Goal: Task Accomplishment & Management: Contribute content

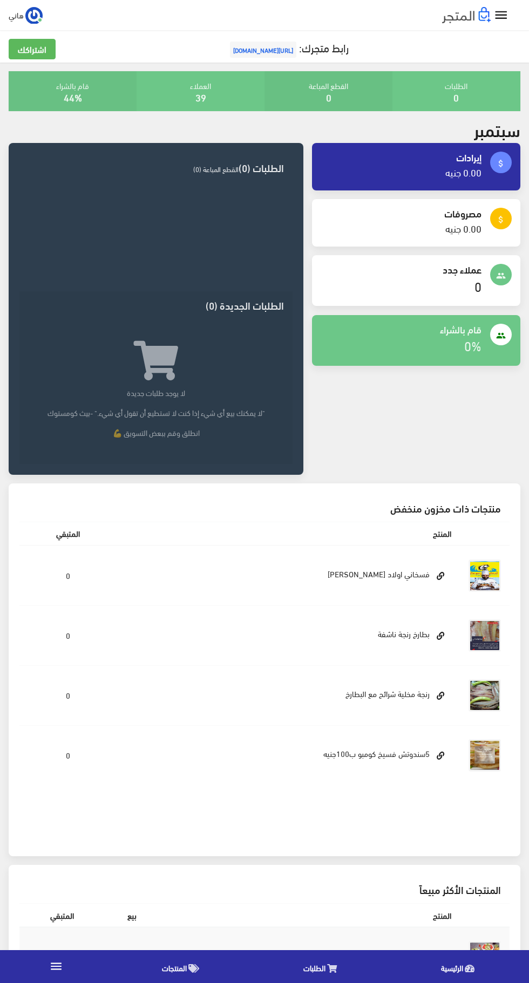
scroll to position [270, 0]
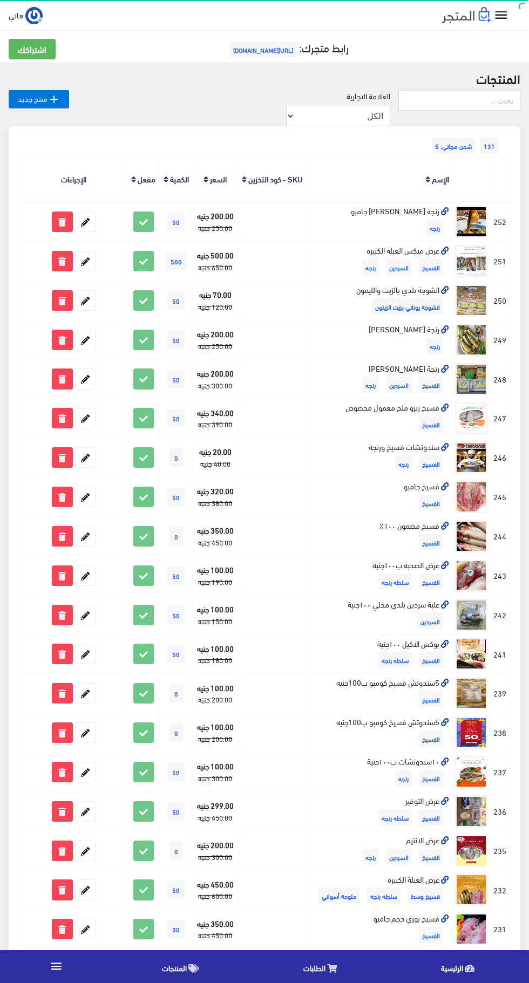
scroll to position [46, 0]
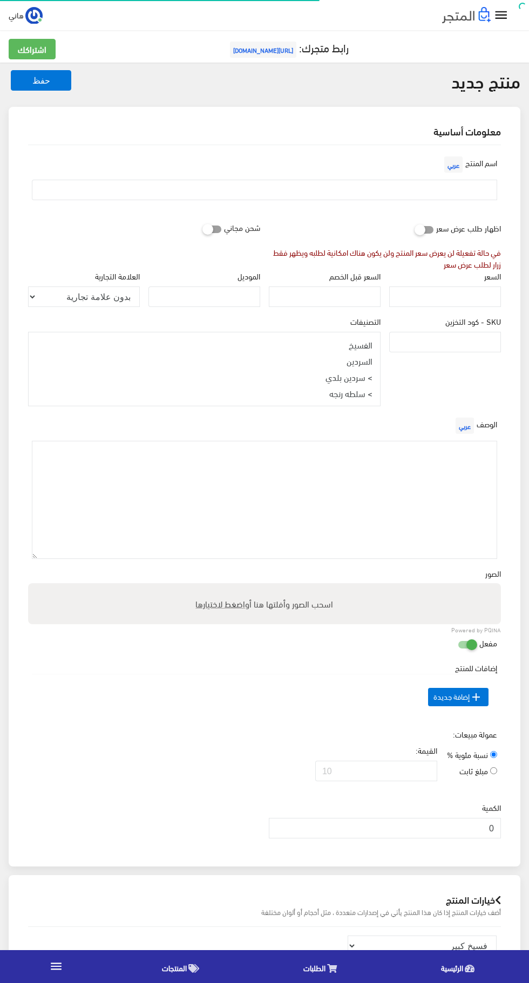
select select
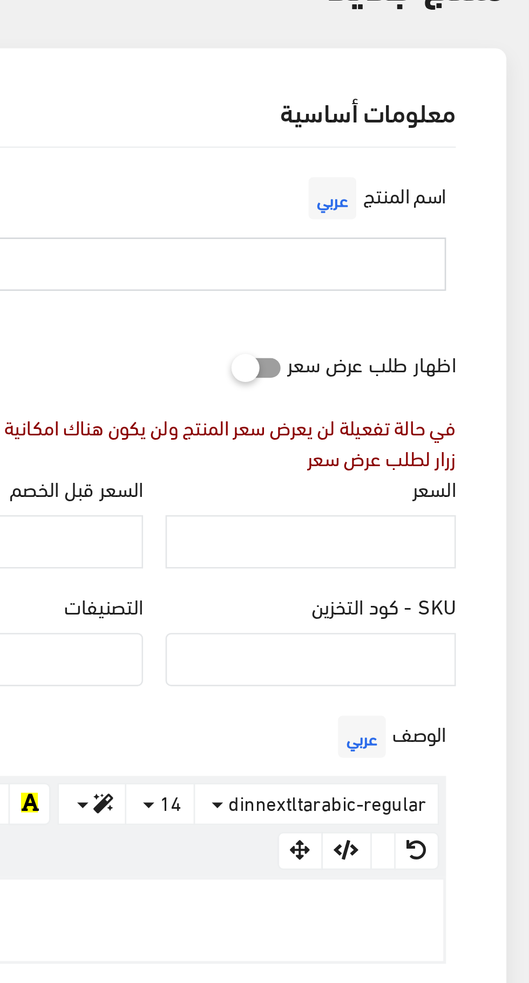
click at [479, 195] on input "text" at bounding box center [264, 190] width 465 height 21
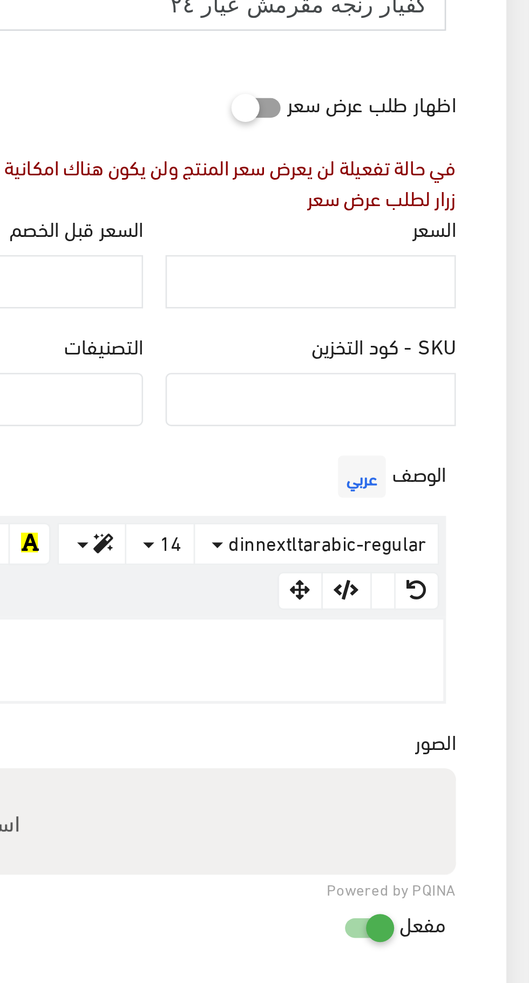
type input "كفيار رنجه مقرمش عيار ٢٤"
click at [468, 299] on input "السعر" at bounding box center [445, 297] width 112 height 21
type input "200"
click at [371, 296] on input "السعر قبل الخصم" at bounding box center [325, 297] width 112 height 21
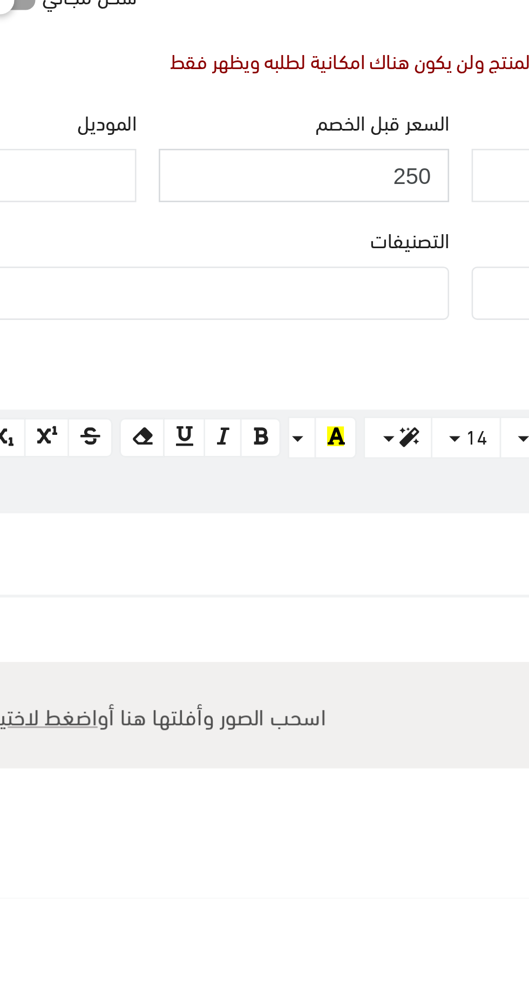
type input "250"
click at [366, 337] on ul at bounding box center [204, 340] width 351 height 17
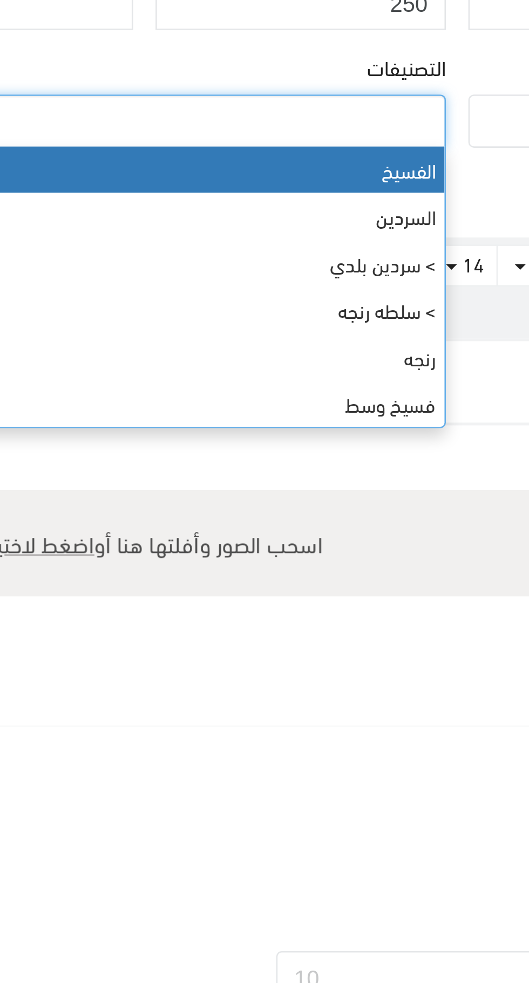
select select "4"
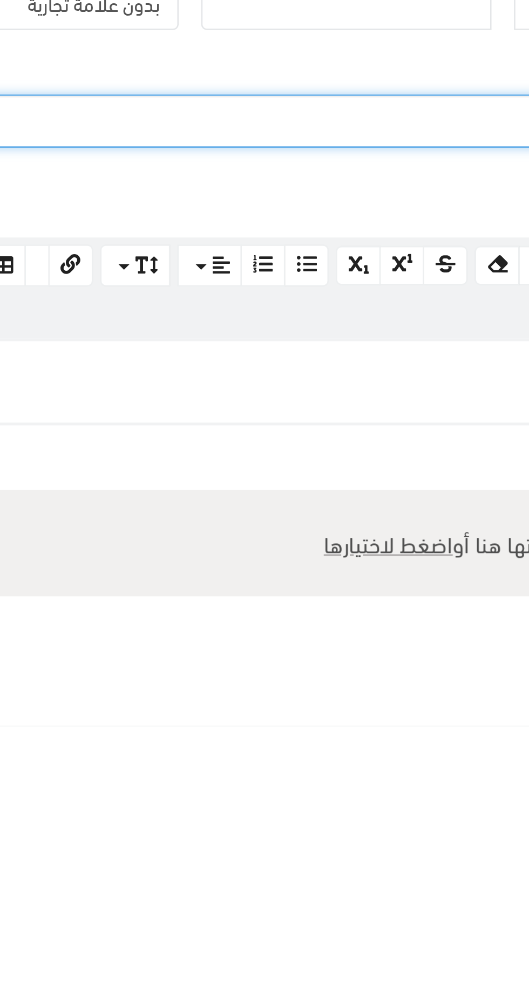
click at [239, 444] on p at bounding box center [264, 438] width 452 height 12
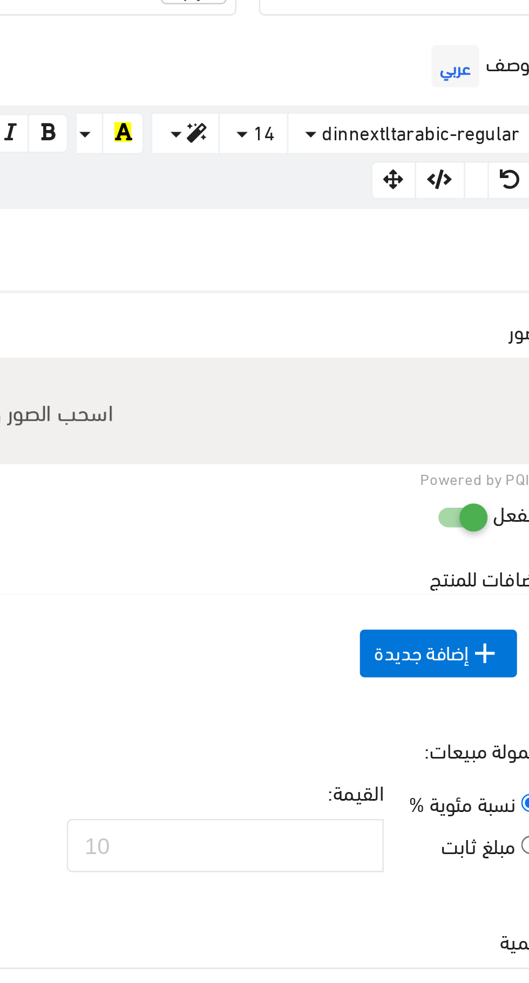
paste div
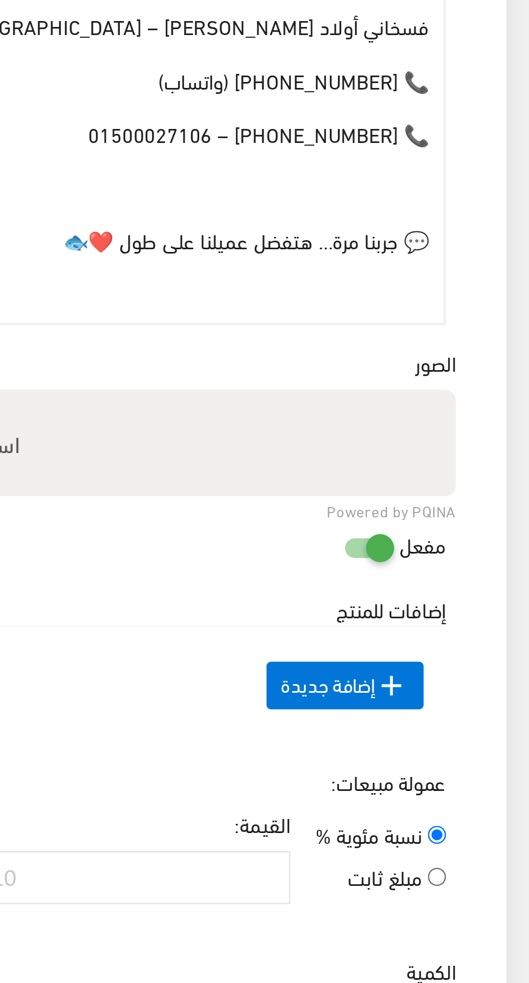
scroll to position [247, 0]
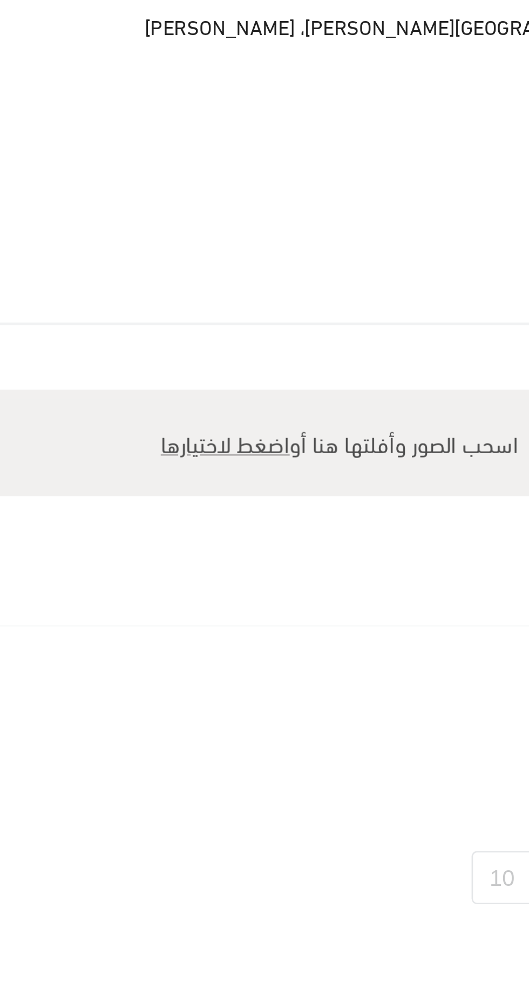
click at [225, 515] on span "اضغط لاختيارها" at bounding box center [221, 517] width 50 height 16
click at [225, 500] on input "اسحب الصور وأفلتها هنا أو اضغط لاختيارها" at bounding box center [264, 498] width 473 height 3
type input "C:\fakepath\1000057750.jpg"
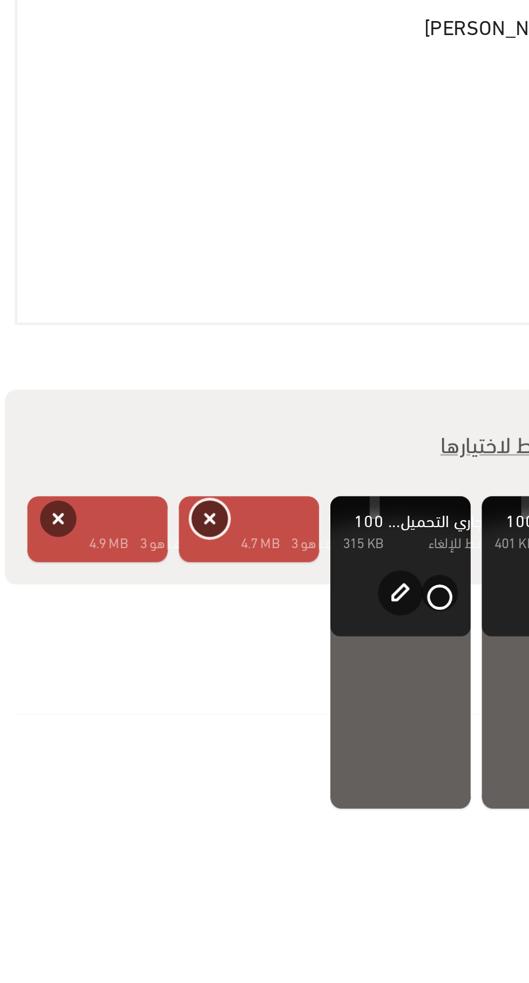
click at [109, 545] on button "حذف" at bounding box center [107, 546] width 14 height 14
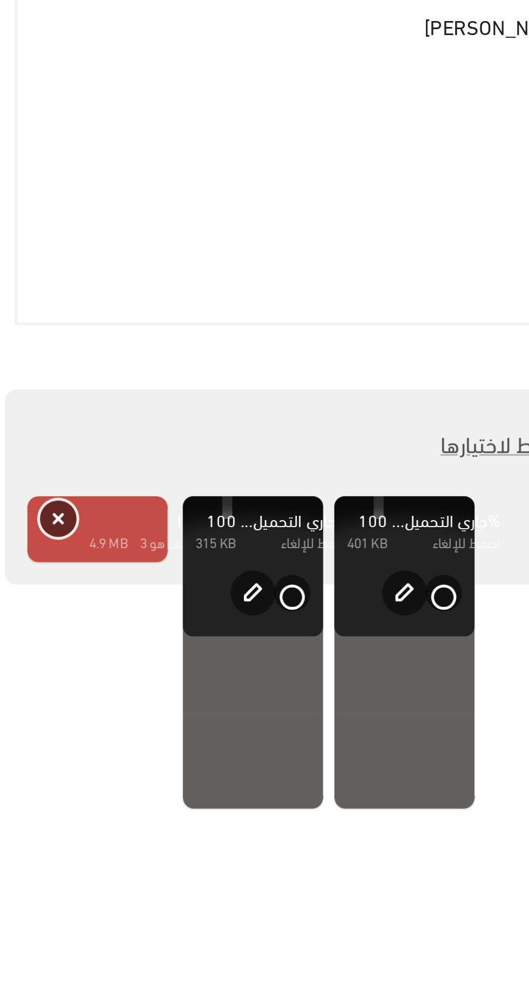
click at [50, 539] on button "حذف" at bounding box center [49, 546] width 14 height 14
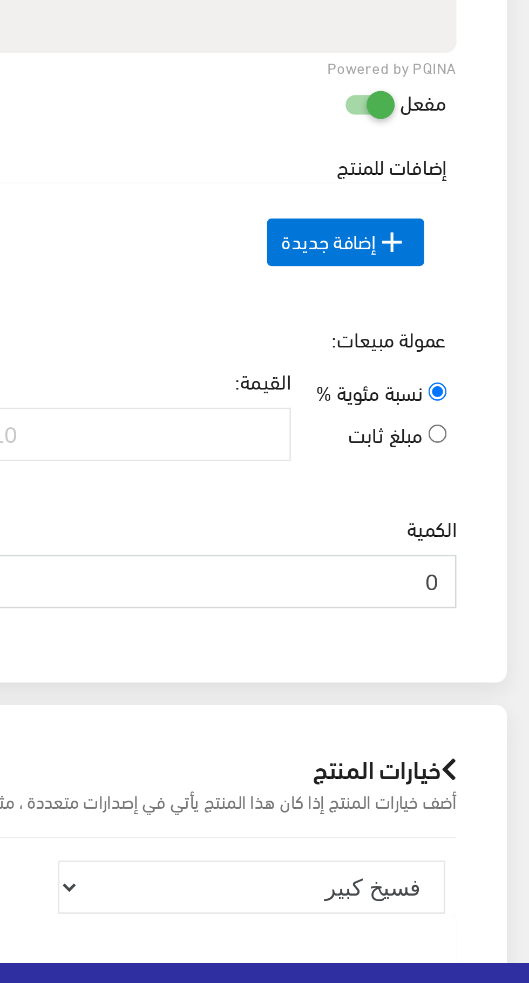
click at [480, 807] on input "0" at bounding box center [385, 803] width 232 height 21
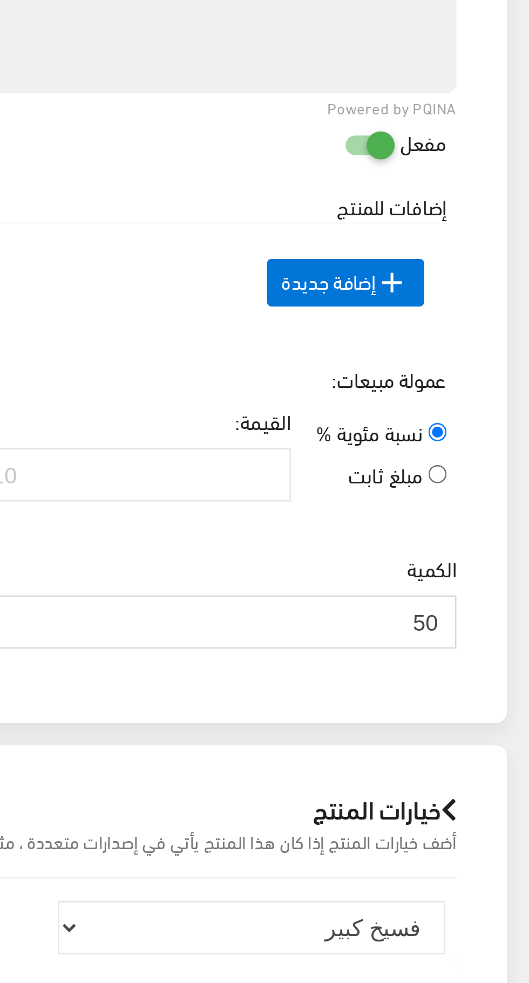
type input "50"
click at [472, 643] on icon "" at bounding box center [476, 644] width 13 height 13
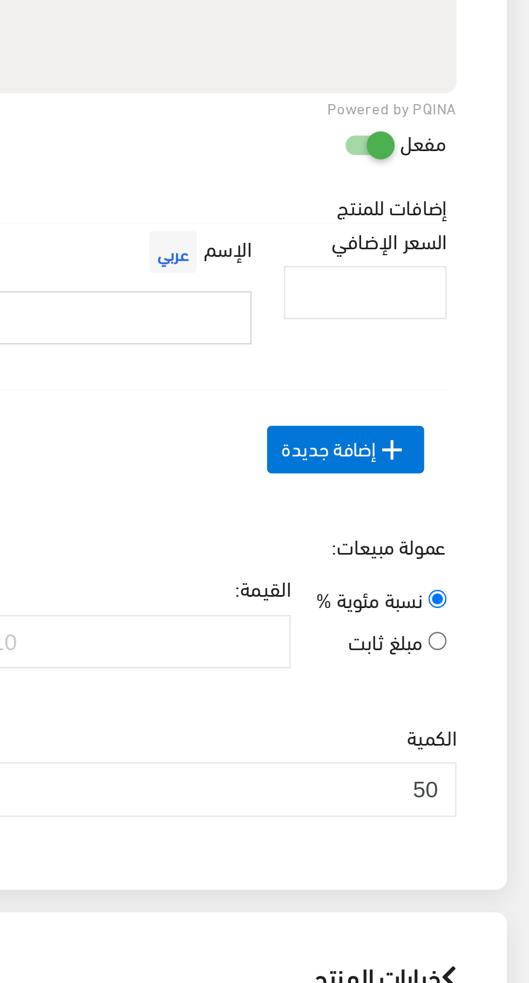
click at [411, 658] on input "text" at bounding box center [270, 658] width 304 height 21
type input "طحينه"
click at [466, 648] on input "السعر الإضافي" at bounding box center [465, 648] width 63 height 21
type input "0"
type input "10"
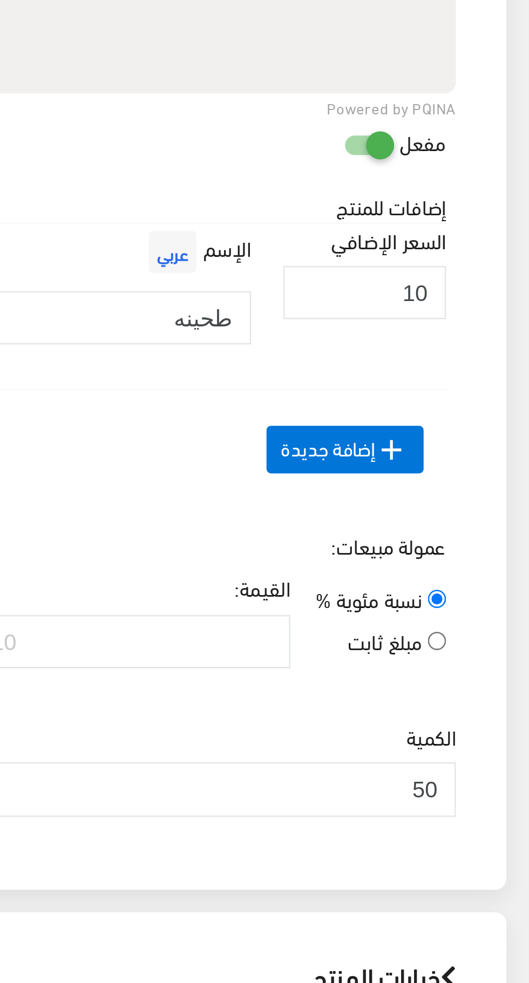
click at [463, 714] on span " إضافة جديدة" at bounding box center [458, 709] width 60 height 18
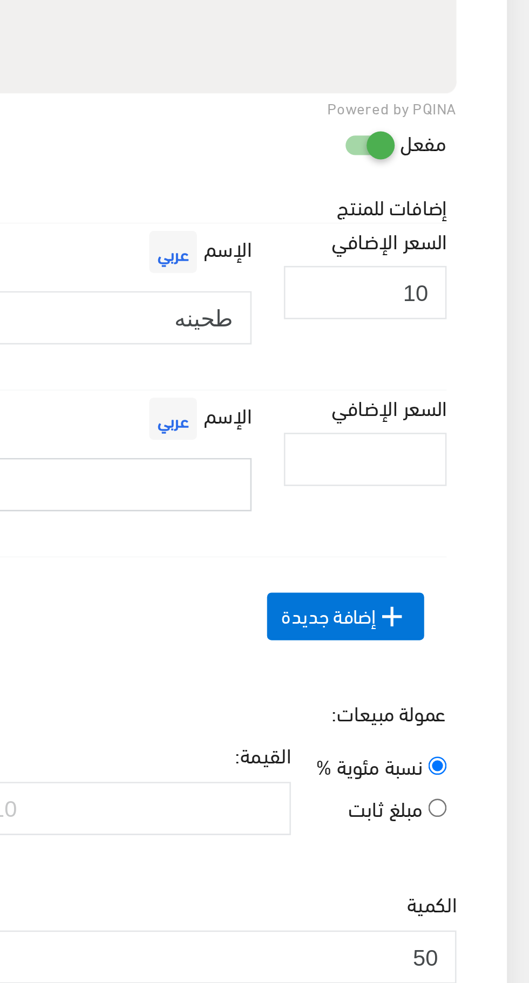
click at [407, 725] on input "text" at bounding box center [270, 722] width 304 height 21
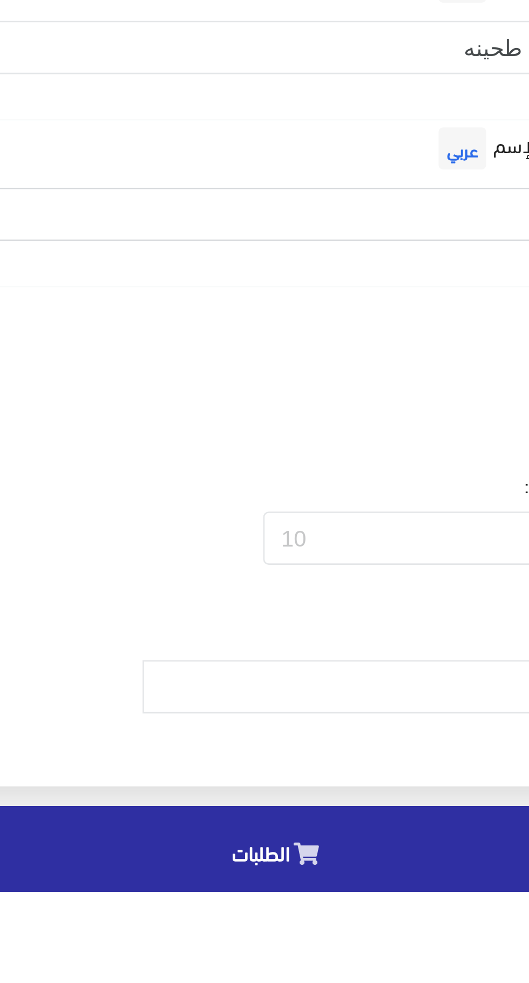
type input "بصل اخضر"
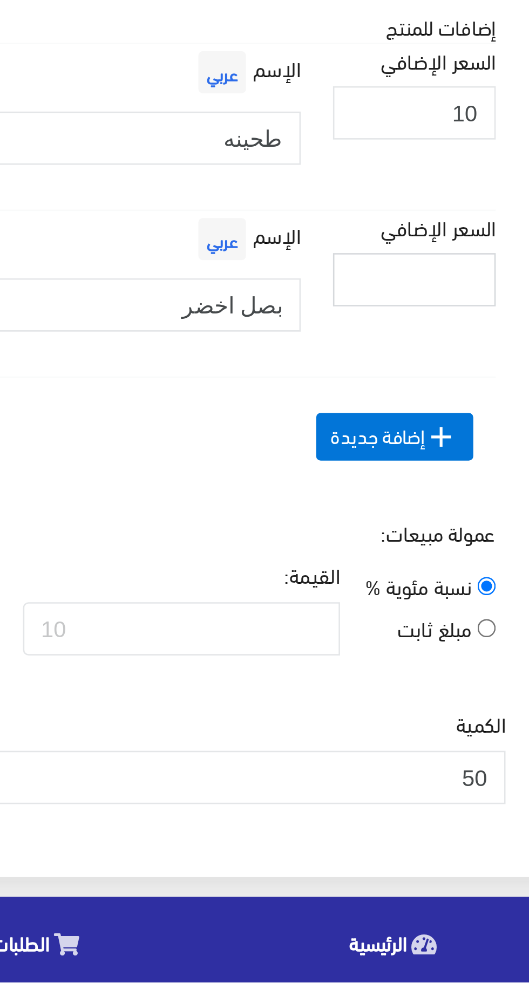
click at [472, 716] on input "السعر الإضافي" at bounding box center [465, 713] width 63 height 21
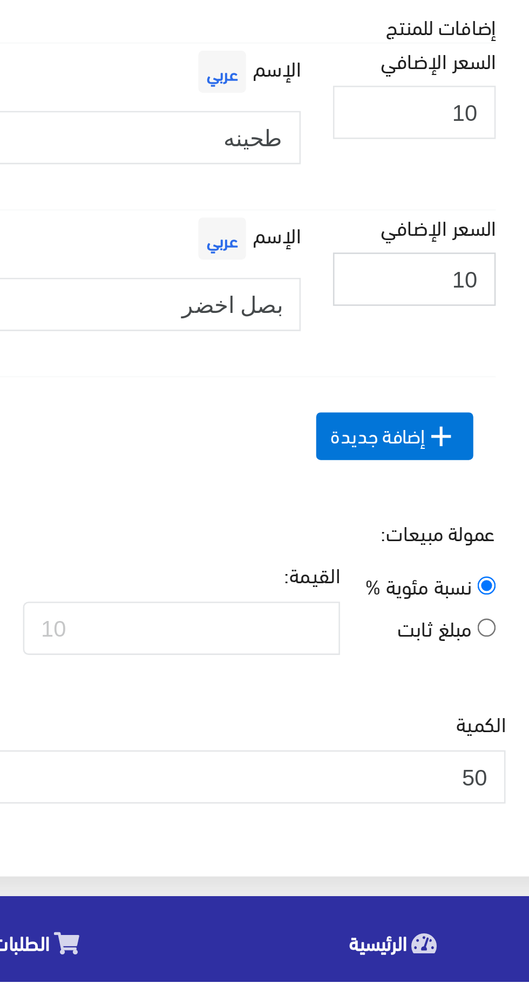
type input "10"
click at [464, 780] on span " إضافة جديدة" at bounding box center [458, 773] width 60 height 18
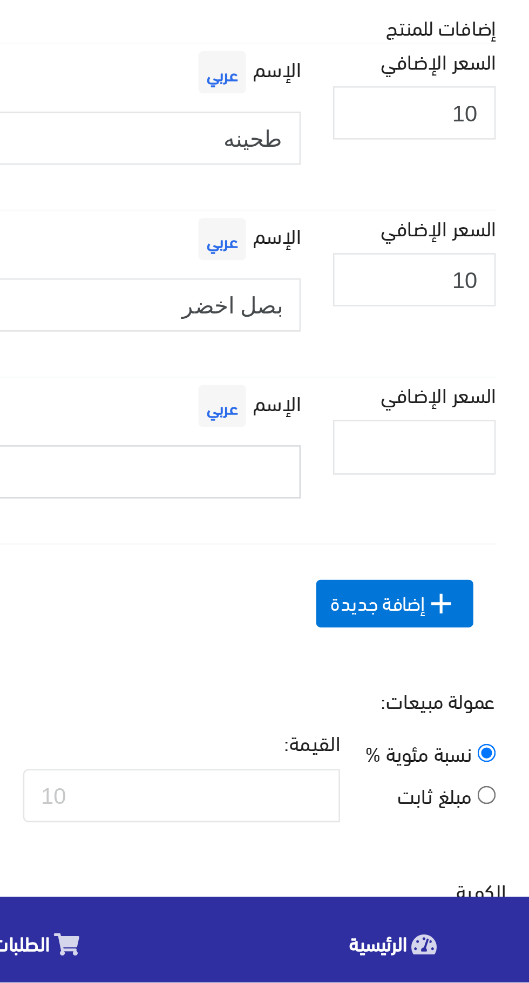
click at [409, 784] on input "text" at bounding box center [270, 787] width 304 height 21
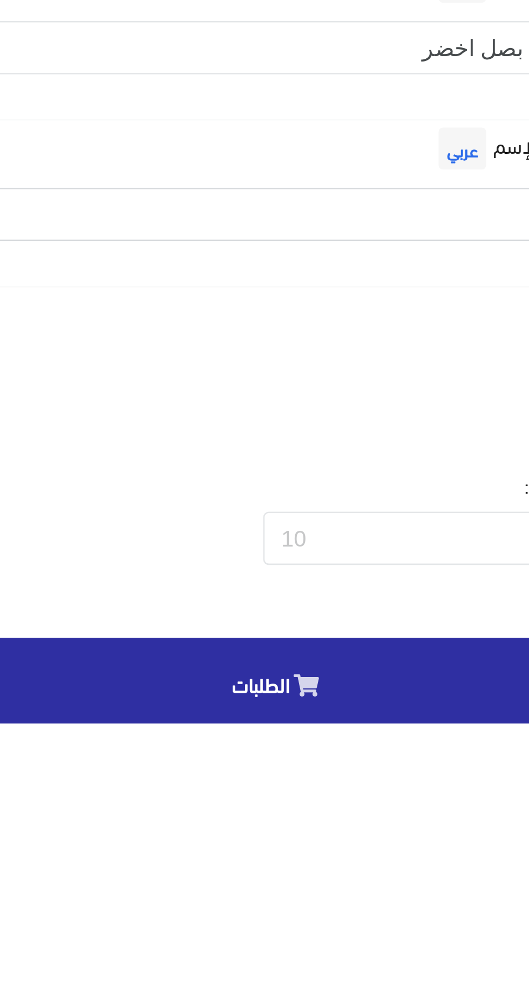
type input "سلطة خضار مشكل"
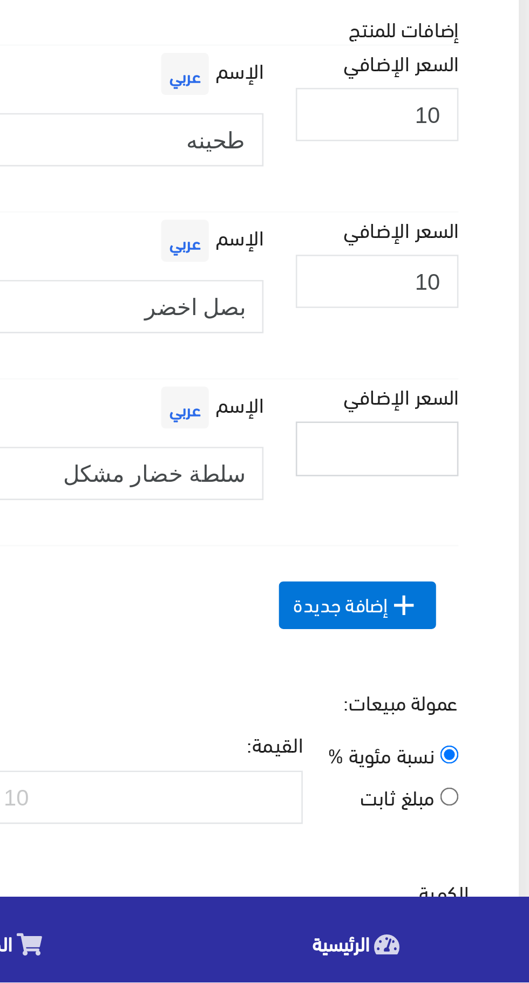
click at [470, 780] on input "السعر الإضافي" at bounding box center [465, 777] width 63 height 21
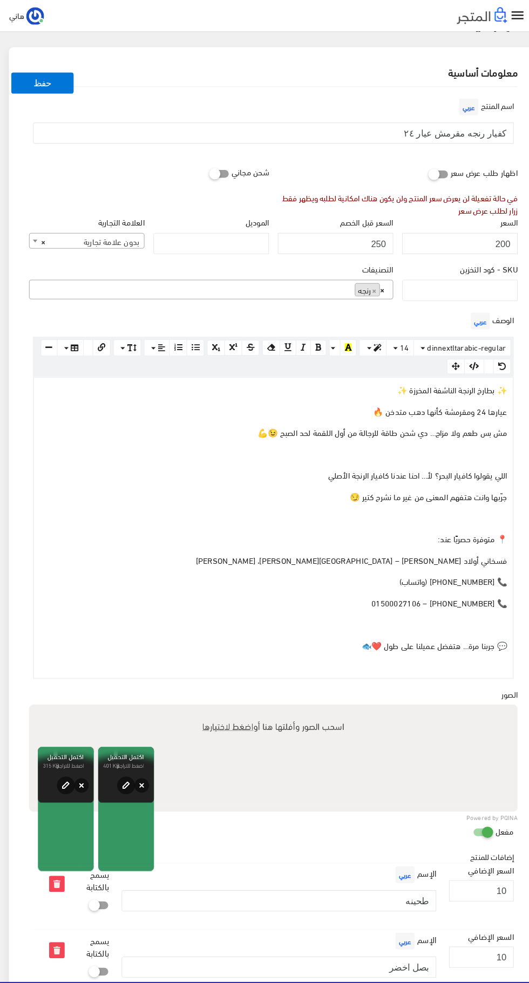
scroll to position [60, 0]
type input "20"
click at [56, 70] on button "حفظ" at bounding box center [41, 80] width 60 height 21
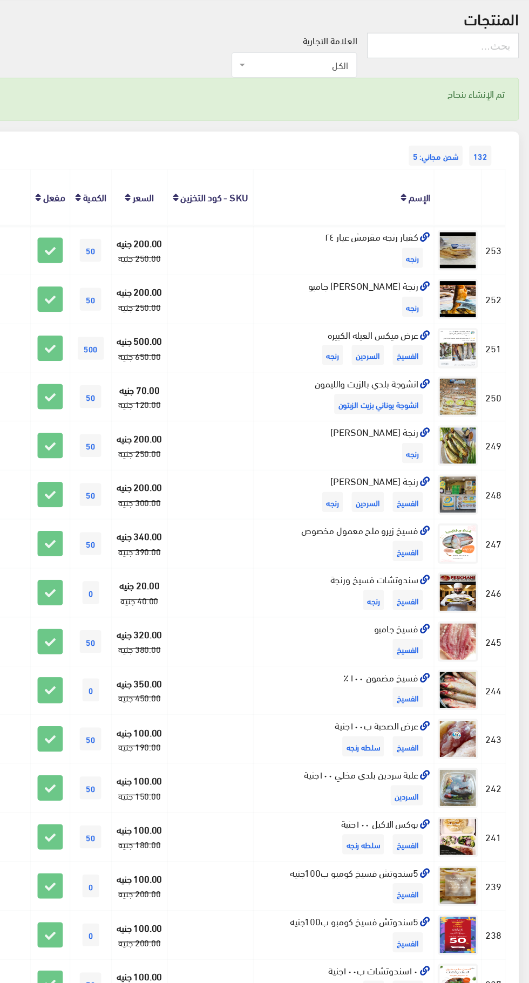
scroll to position [3, 0]
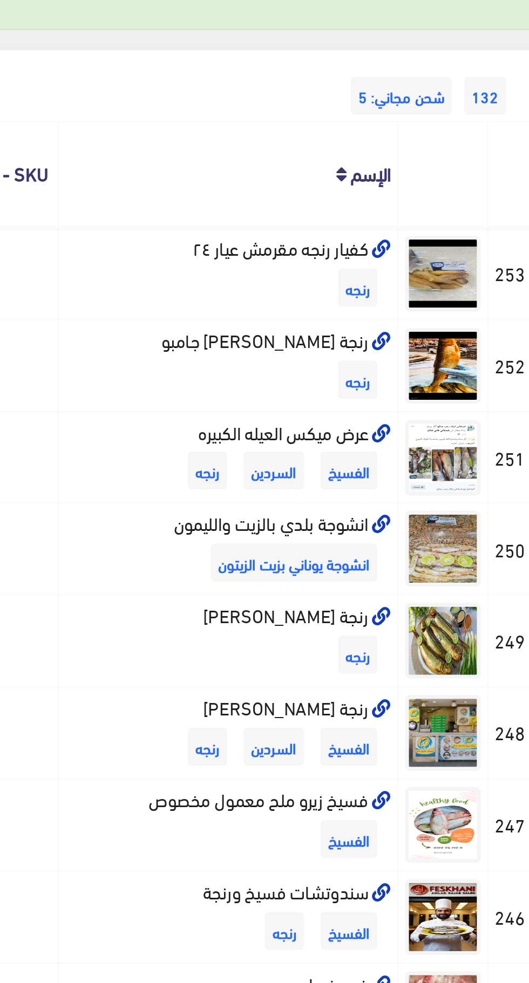
click at [449, 248] on icon at bounding box center [445, 252] width 8 height 8
